Goal: Find specific page/section: Find specific page/section

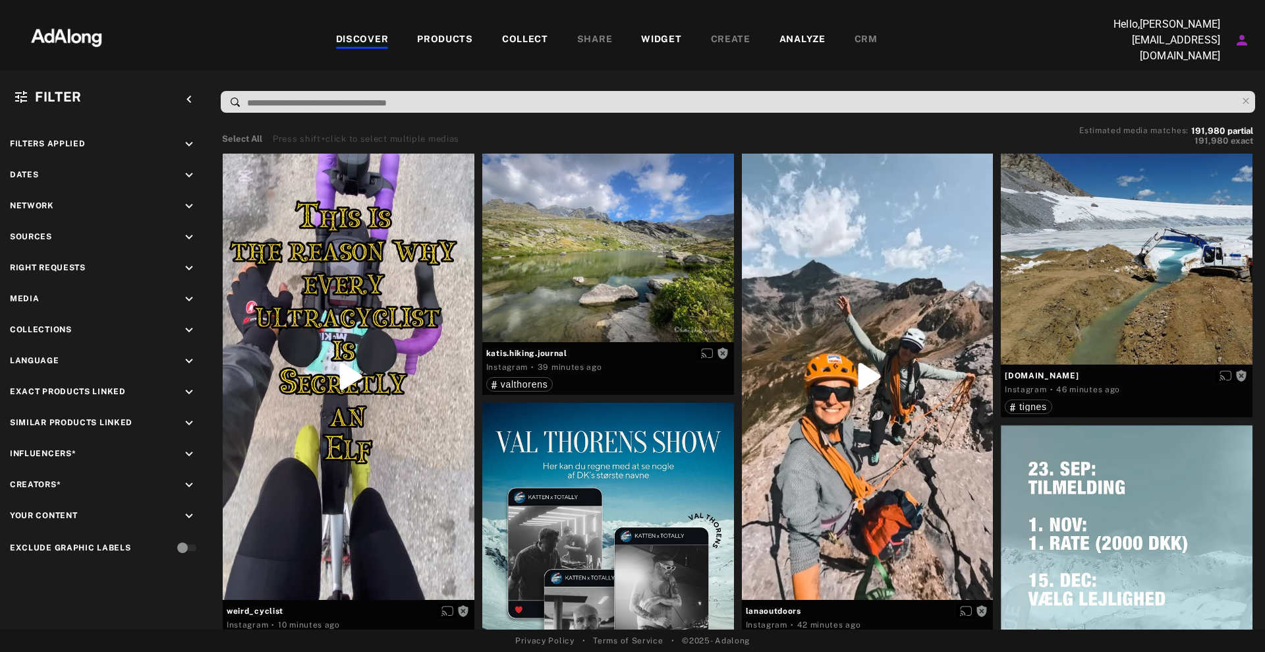
click at [385, 98] on input at bounding box center [741, 103] width 991 height 18
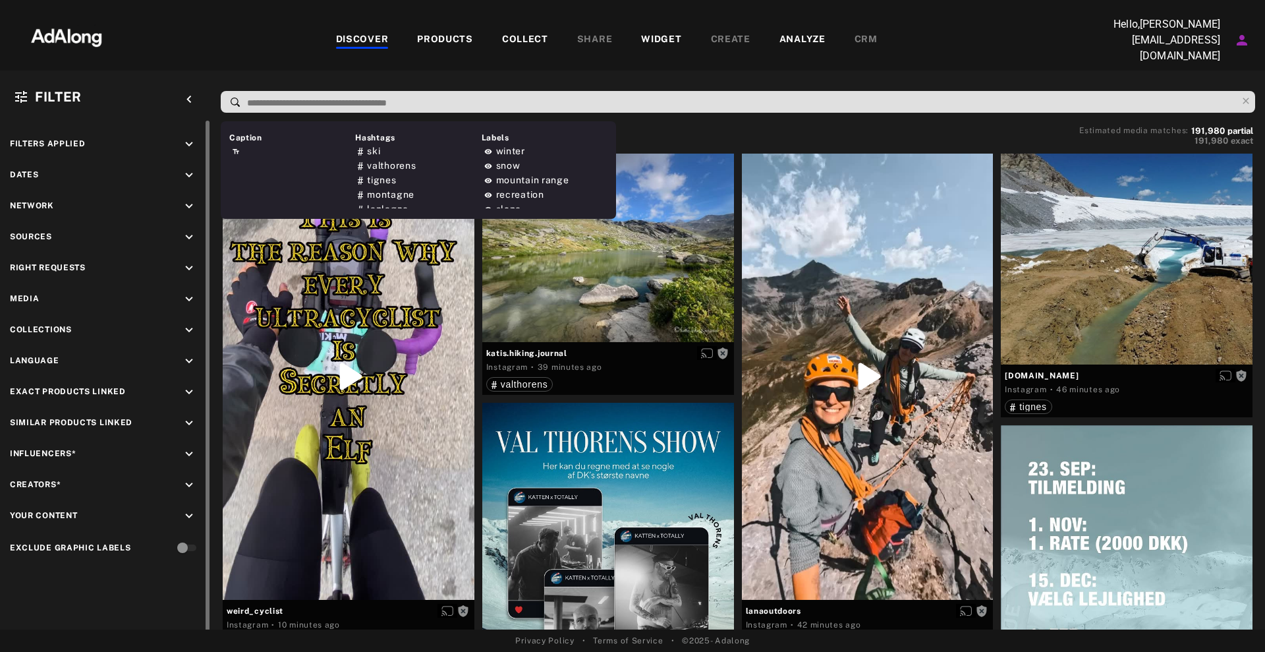
click at [159, 262] on div "Right Requests keyboard_arrow_down" at bounding box center [105, 270] width 191 height 18
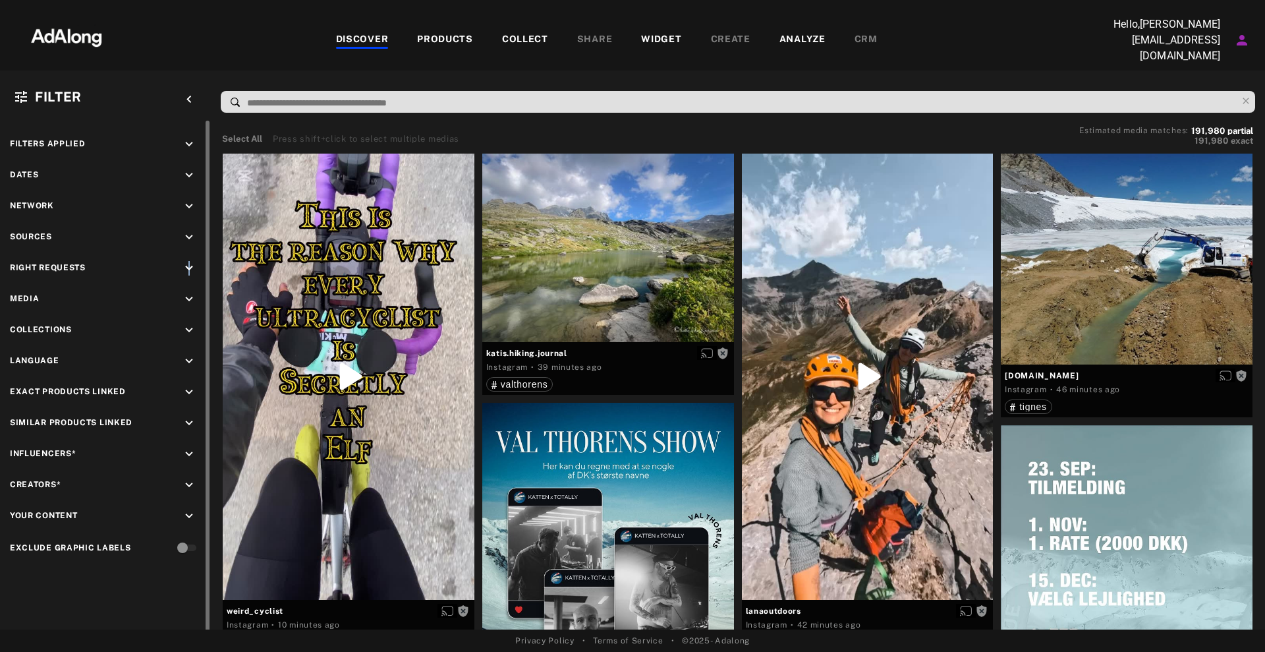
click at [190, 262] on icon "keyboard_arrow_down" at bounding box center [189, 268] width 14 height 14
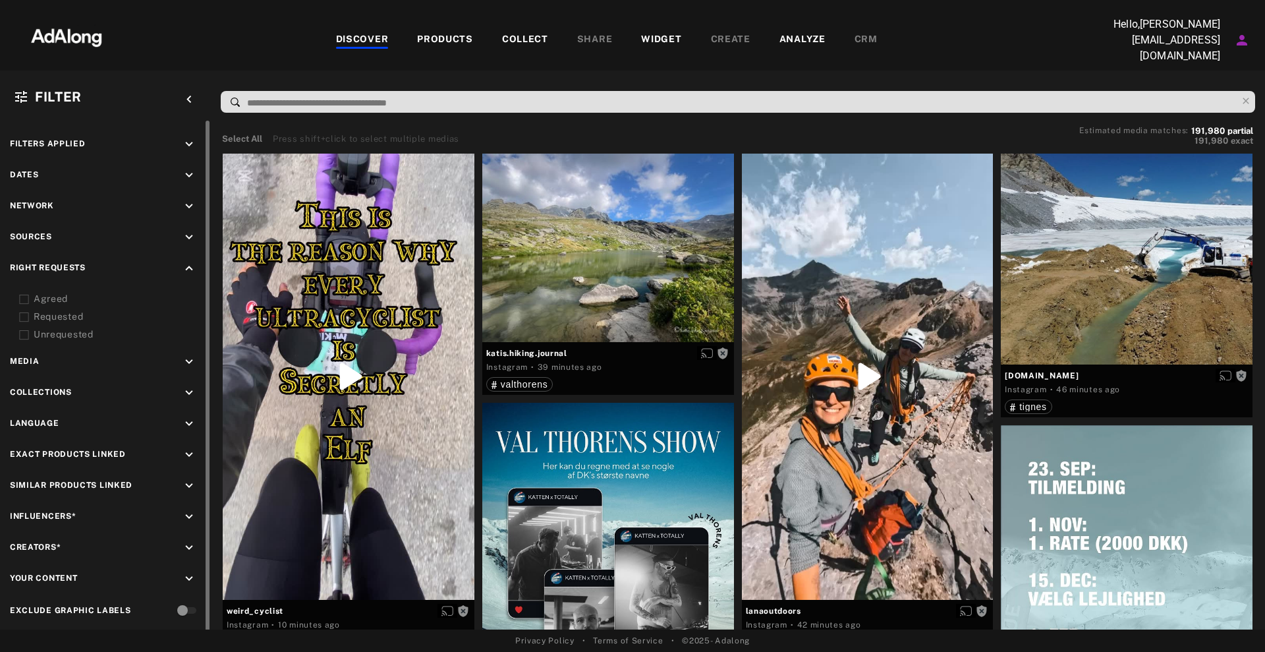
click at [57, 292] on div "Agreed" at bounding box center [117, 299] width 167 height 14
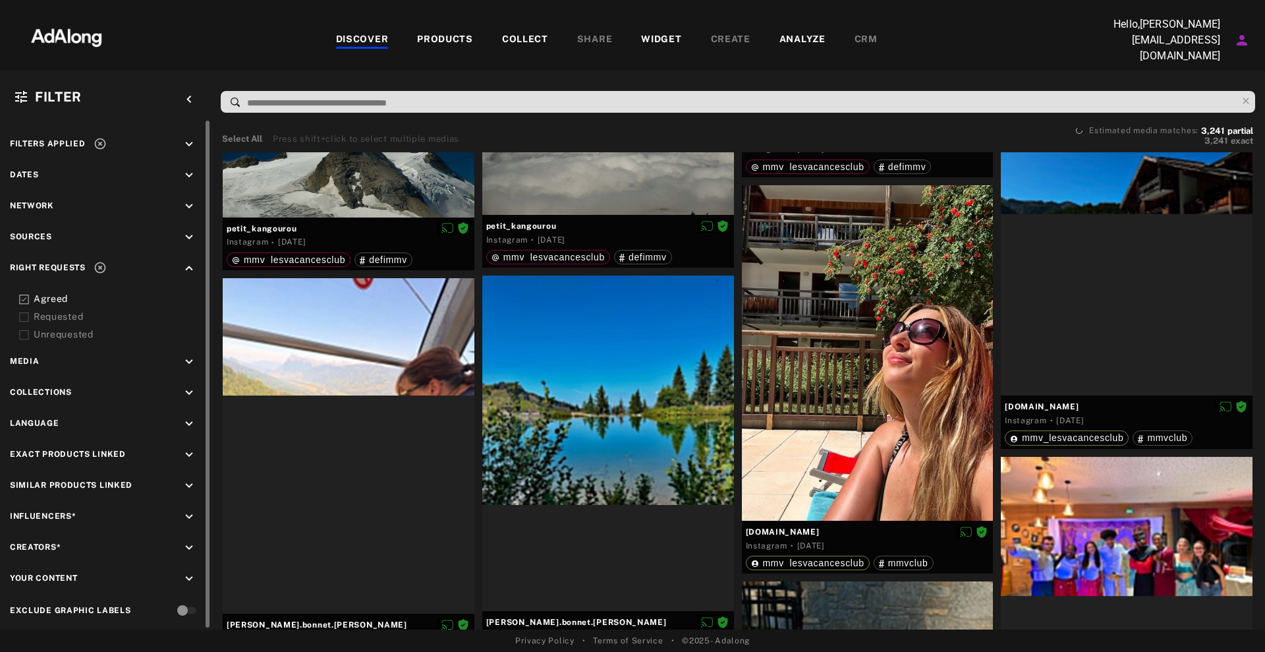
scroll to position [12846, 0]
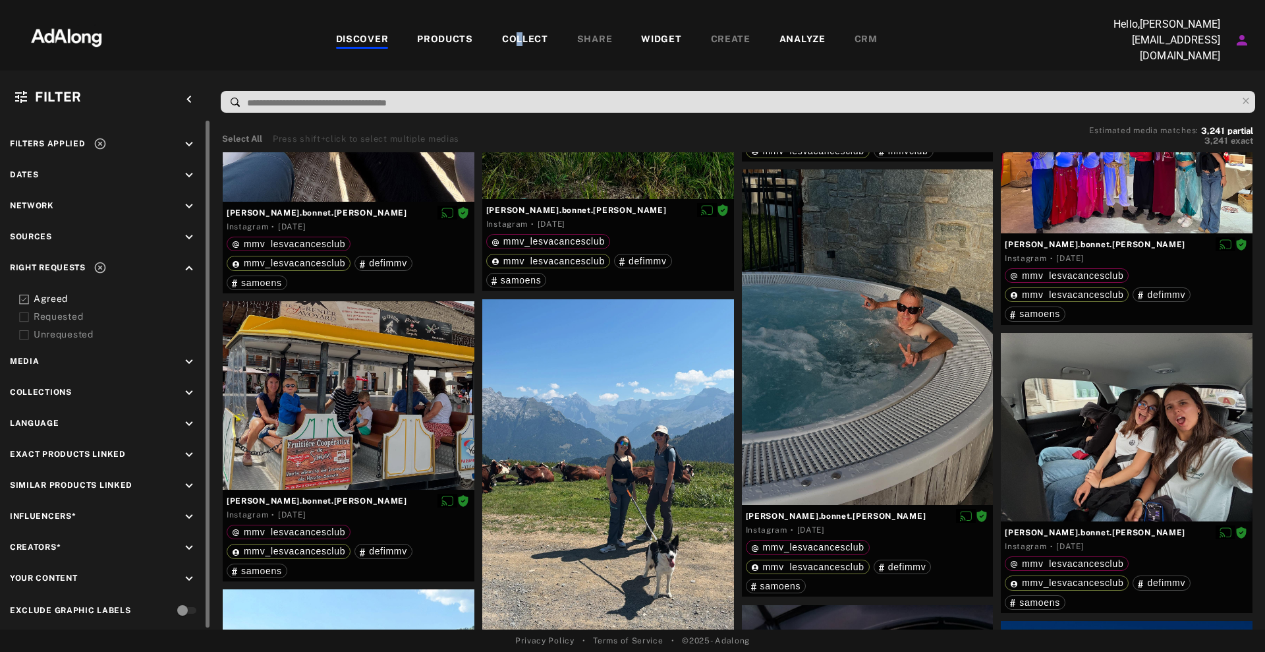
drag, startPoint x: 528, startPoint y: 38, endPoint x: 520, endPoint y: 36, distance: 7.5
click at [520, 36] on div "COLLECT" at bounding box center [525, 40] width 46 height 16
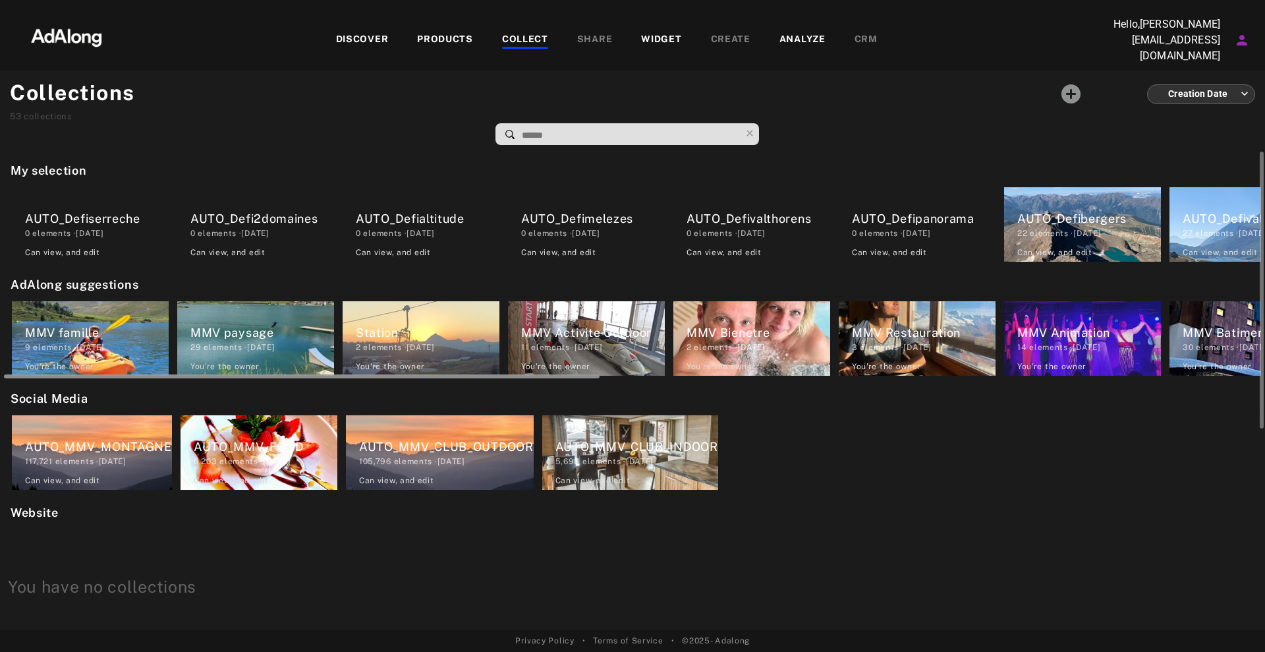
scroll to position [0, 1257]
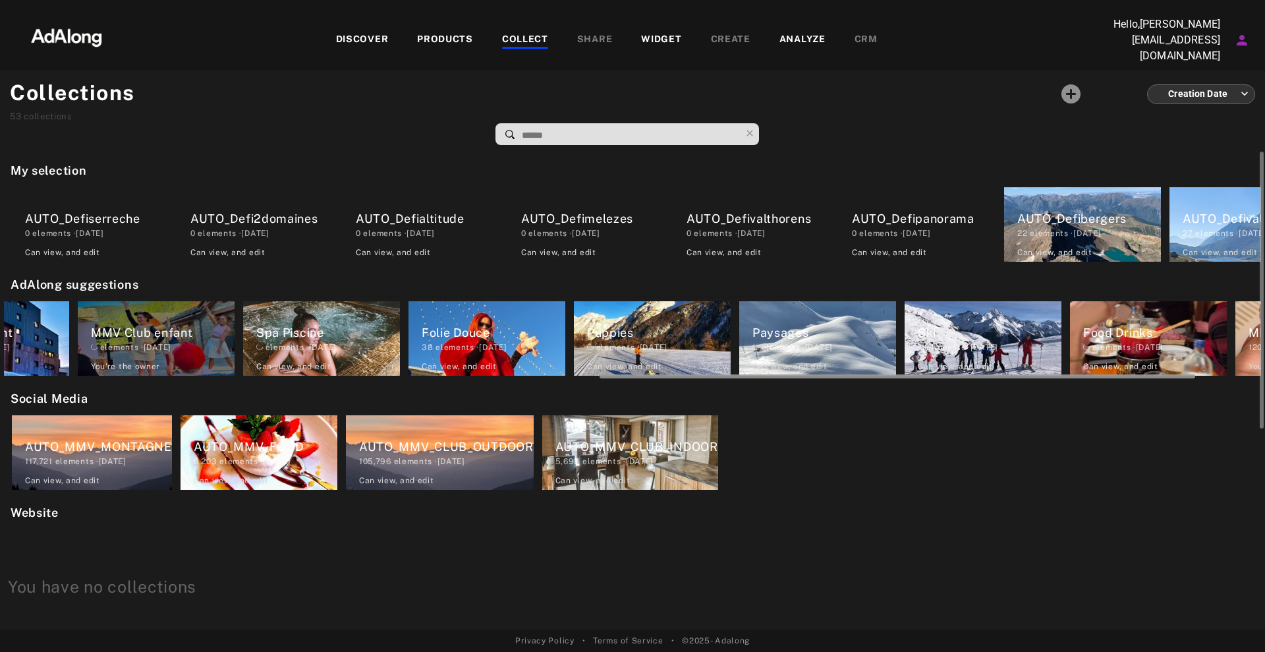
click at [447, 370] on div at bounding box center [632, 375] width 1257 height 10
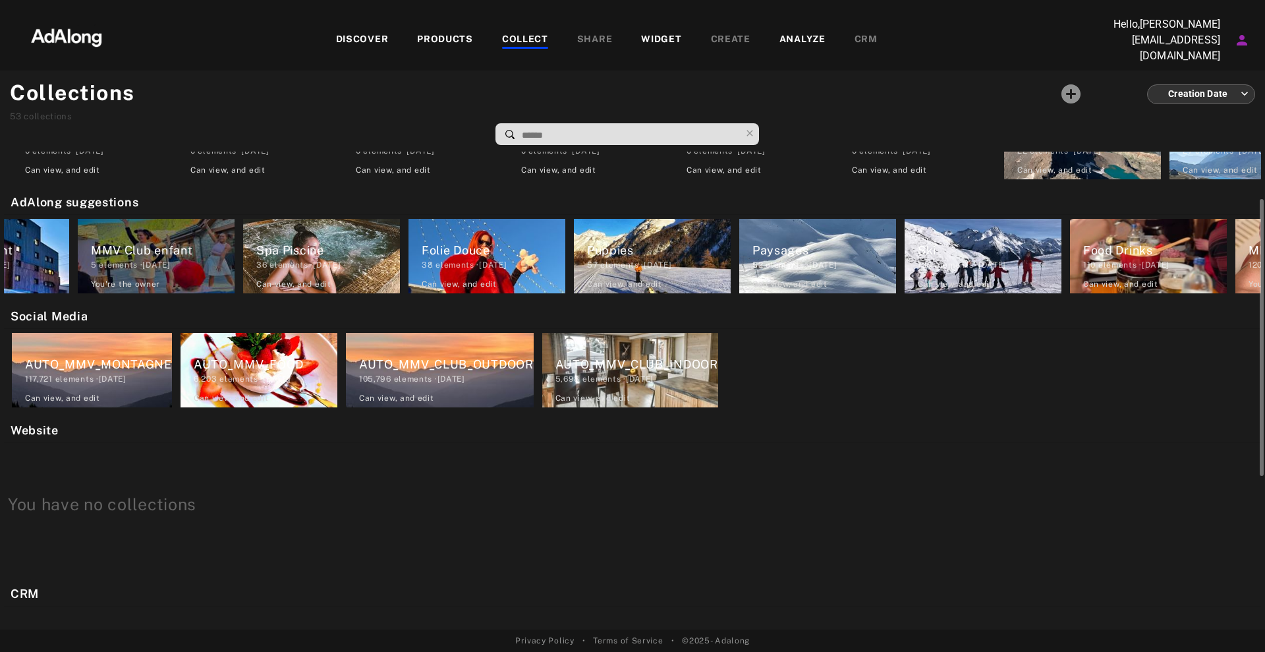
scroll to position [0, 0]
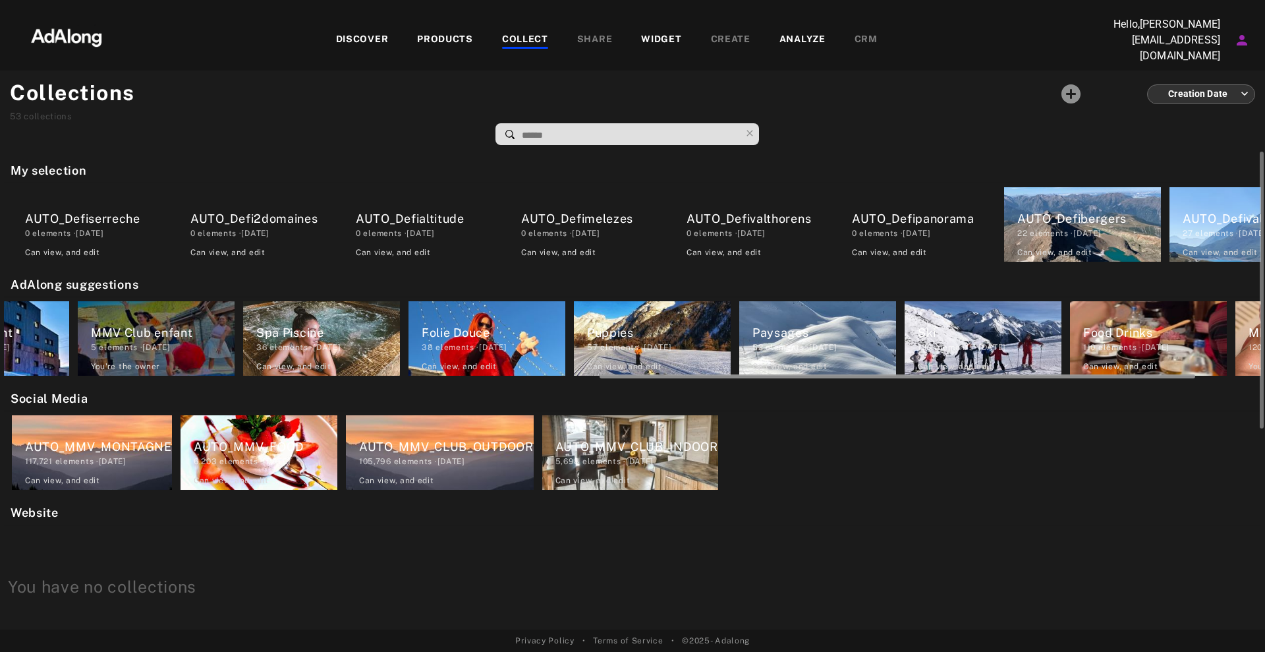
click at [1082, 374] on div at bounding box center [897, 376] width 596 height 4
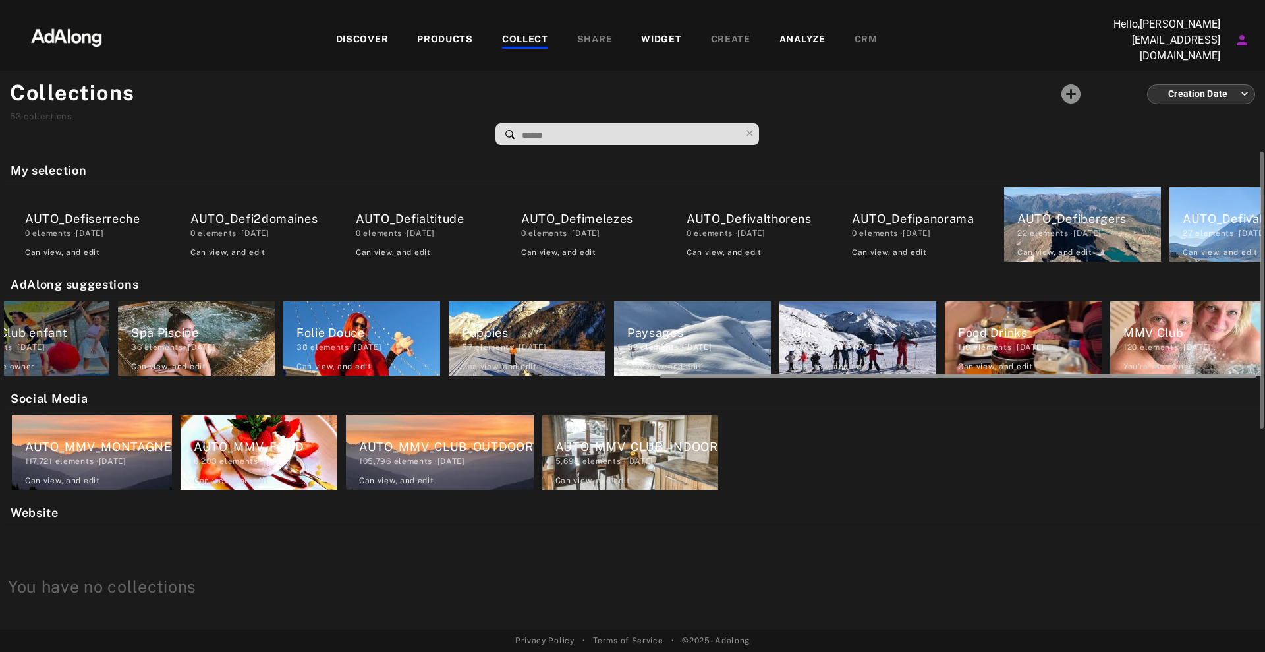
scroll to position [0, 1386]
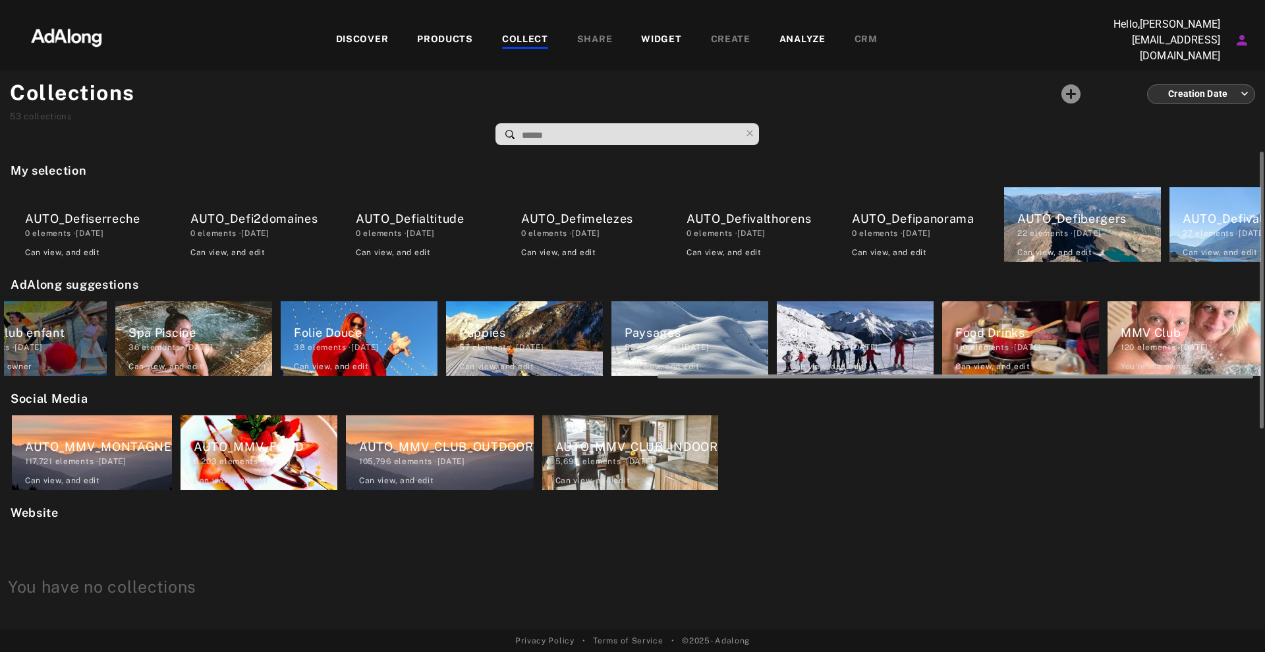
drag, startPoint x: 1107, startPoint y: 372, endPoint x: 909, endPoint y: 463, distance: 217.5
click at [1159, 420] on div "My selection AUTO_Defiserreche 0 elements · [DATE] Can view , and edit AUTO_Def…" at bounding box center [632, 391] width 1265 height 478
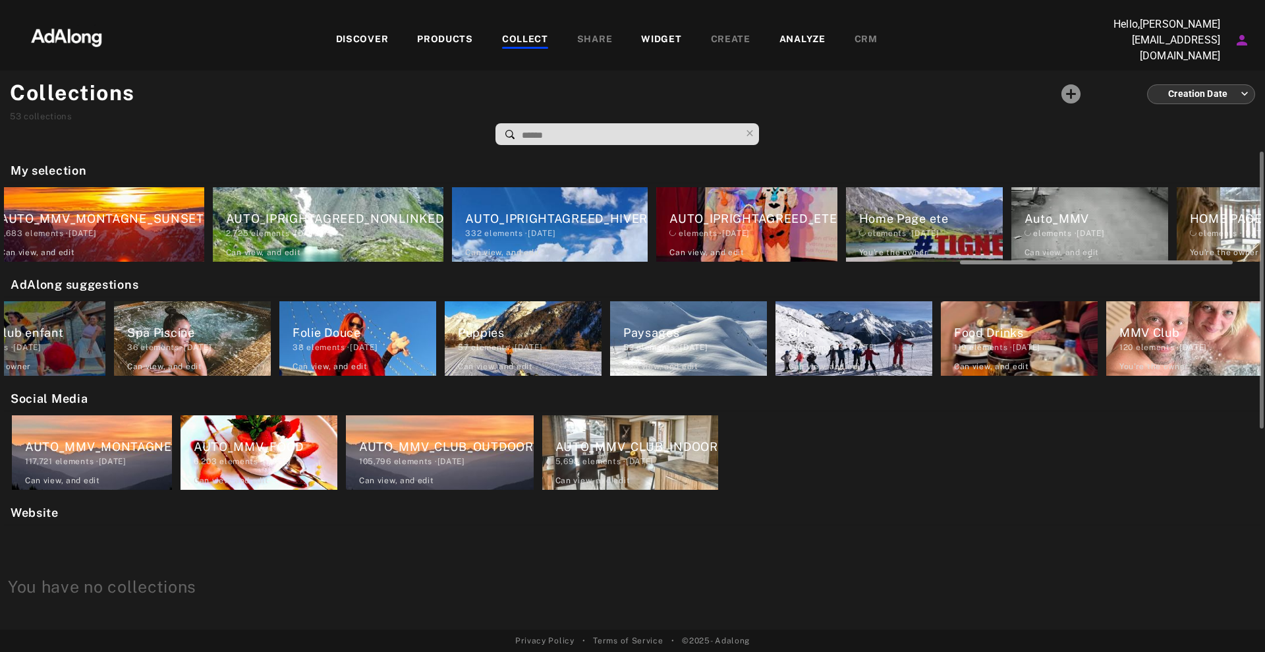
scroll to position [0, 4158]
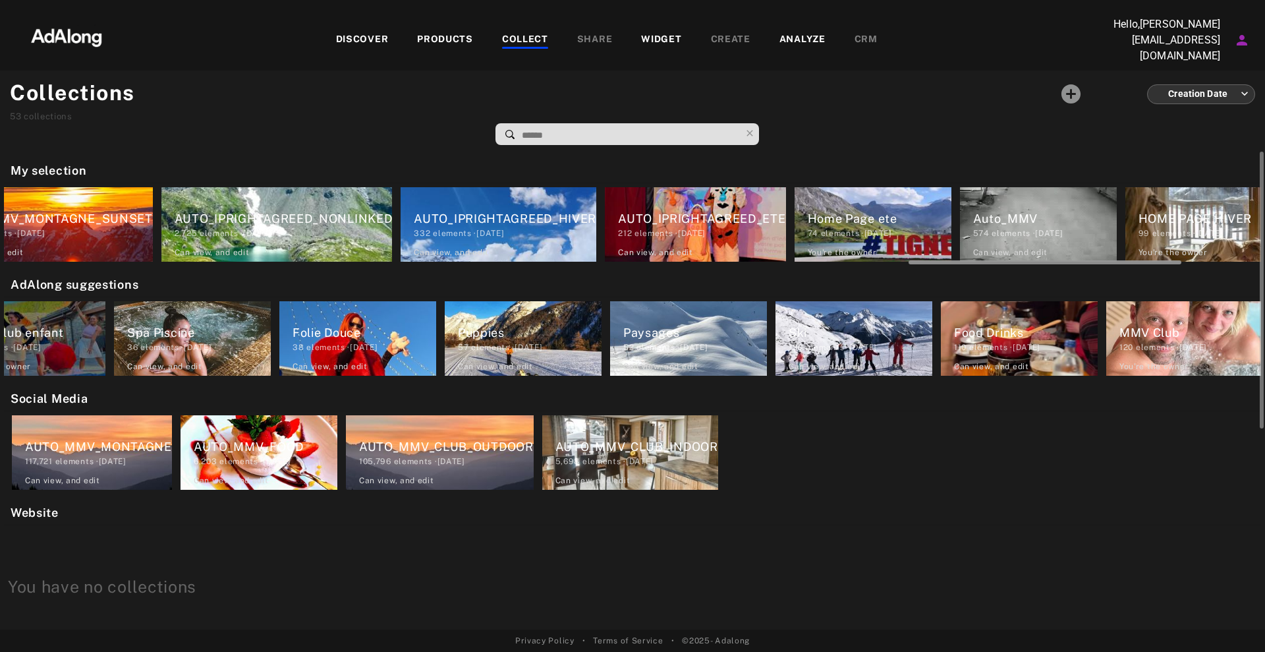
drag, startPoint x: 255, startPoint y: 256, endPoint x: 1159, endPoint y: 260, distance: 904.5
click at [1159, 260] on div at bounding box center [1044, 262] width 273 height 4
click at [852, 209] on div "Home Page ete" at bounding box center [880, 218] width 144 height 18
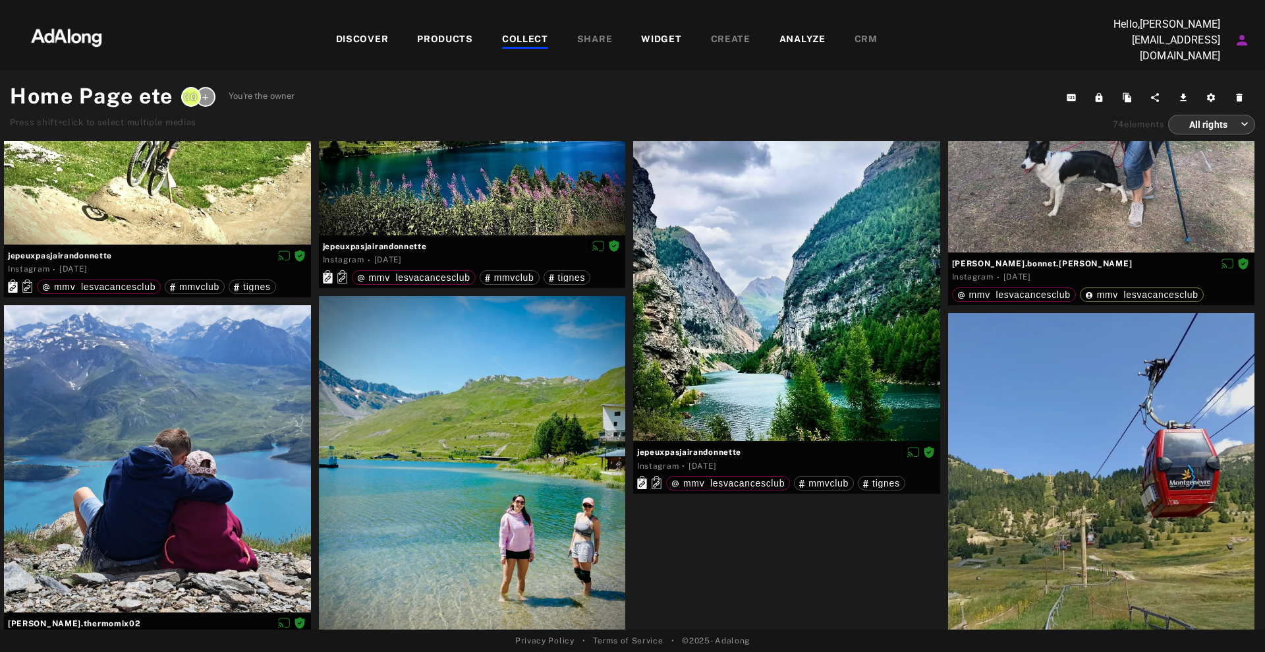
scroll to position [6889, 0]
